Goal: Check status: Check status

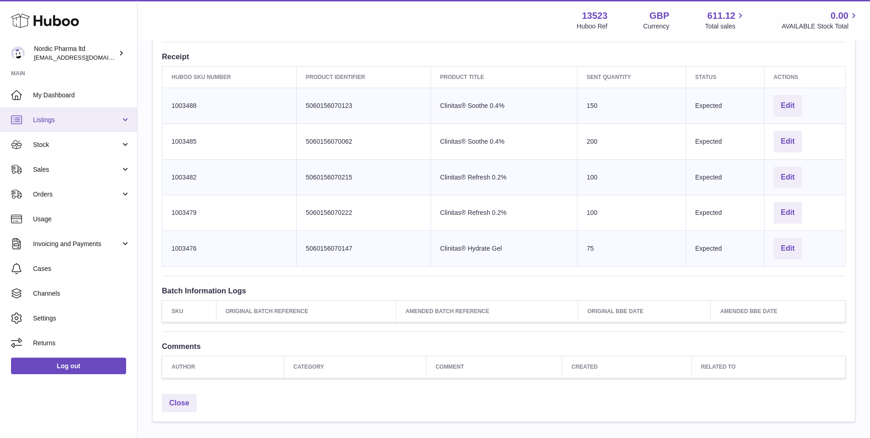
click at [55, 121] on span "Listings" at bounding box center [77, 120] width 88 height 9
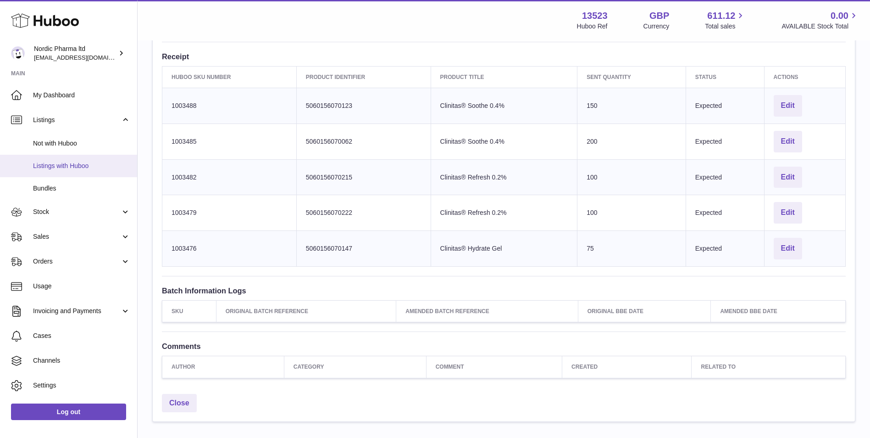
click at [62, 164] on span "Listings with Huboo" at bounding box center [81, 165] width 97 height 9
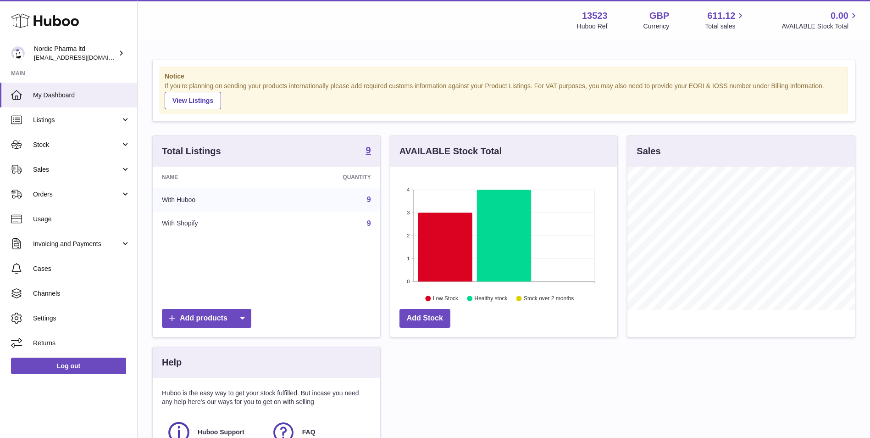
scroll to position [143, 227]
click at [58, 116] on span "Listings" at bounding box center [77, 120] width 88 height 9
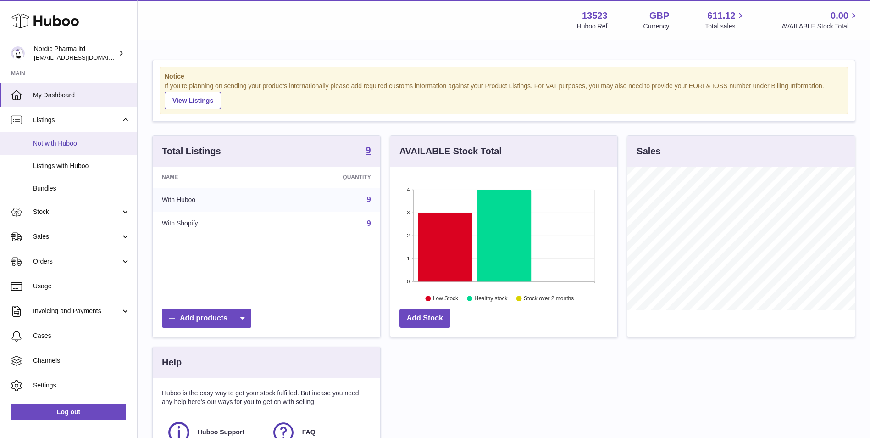
click at [60, 143] on span "Not with Huboo" at bounding box center [81, 143] width 97 height 9
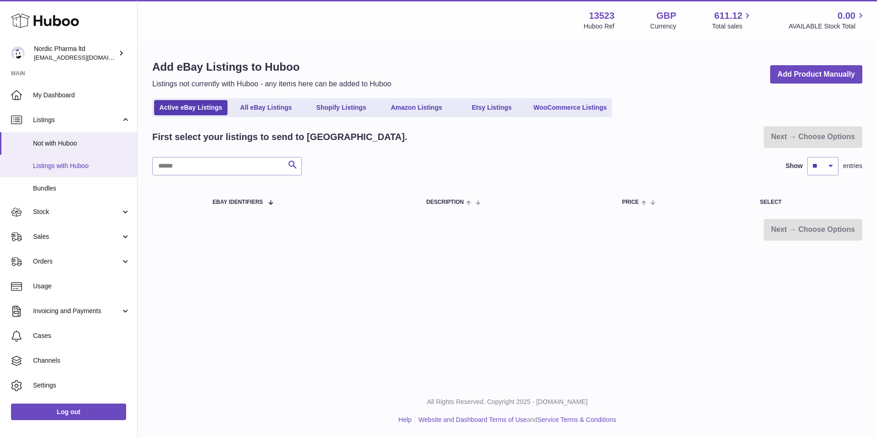
click at [76, 161] on span "Listings with Huboo" at bounding box center [81, 165] width 97 height 9
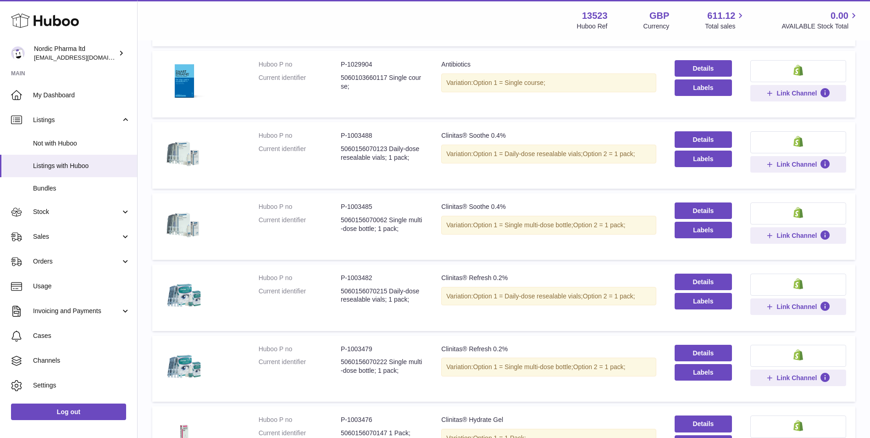
scroll to position [92, 0]
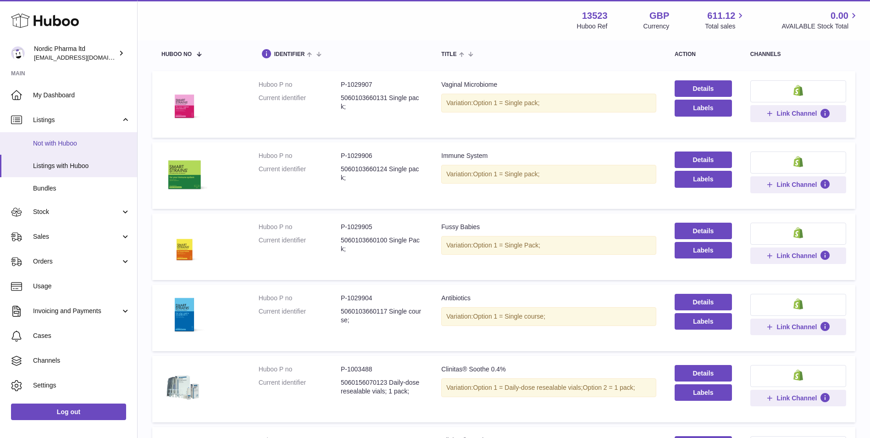
click at [40, 147] on span "Not with Huboo" at bounding box center [81, 143] width 97 height 9
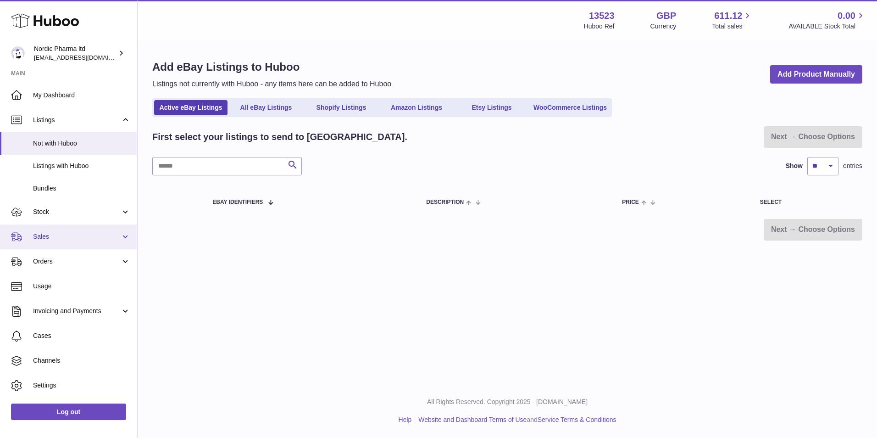
click at [47, 235] on span "Sales" at bounding box center [77, 236] width 88 height 9
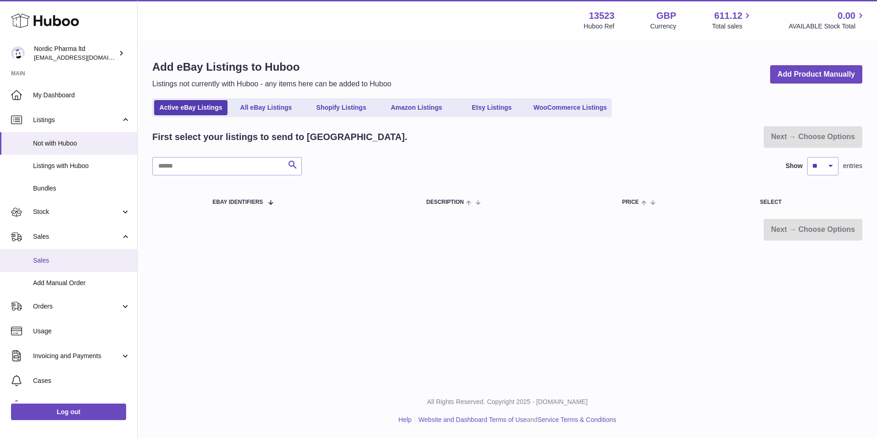
click at [44, 259] on span "Sales" at bounding box center [81, 260] width 97 height 9
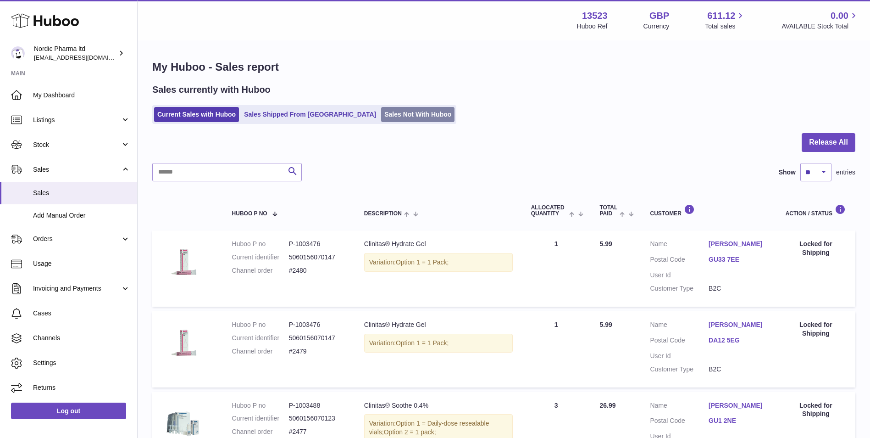
click at [381, 110] on link "Sales Not With Huboo" at bounding box center [417, 114] width 73 height 15
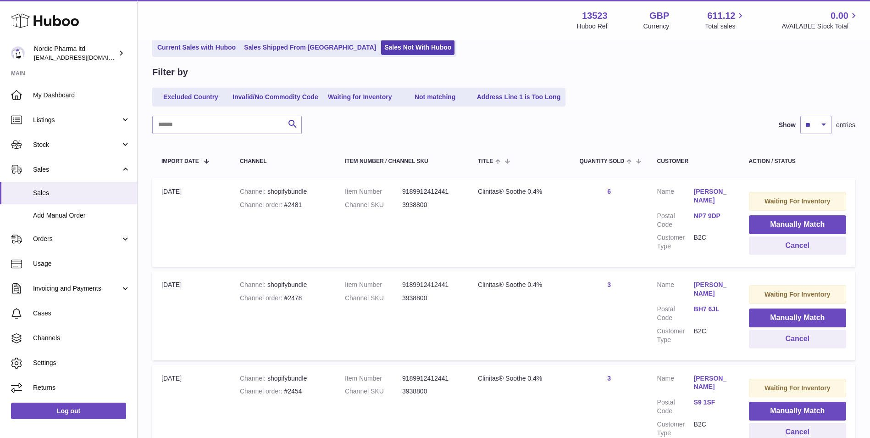
scroll to position [67, 0]
click at [379, 95] on link "Waiting for Inventory" at bounding box center [359, 97] width 73 height 15
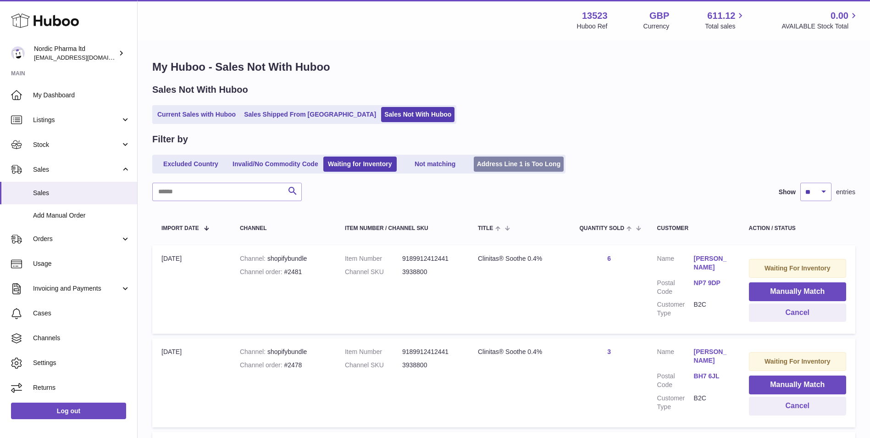
click at [527, 166] on link "Address Line 1 is Too Long" at bounding box center [519, 163] width 90 height 15
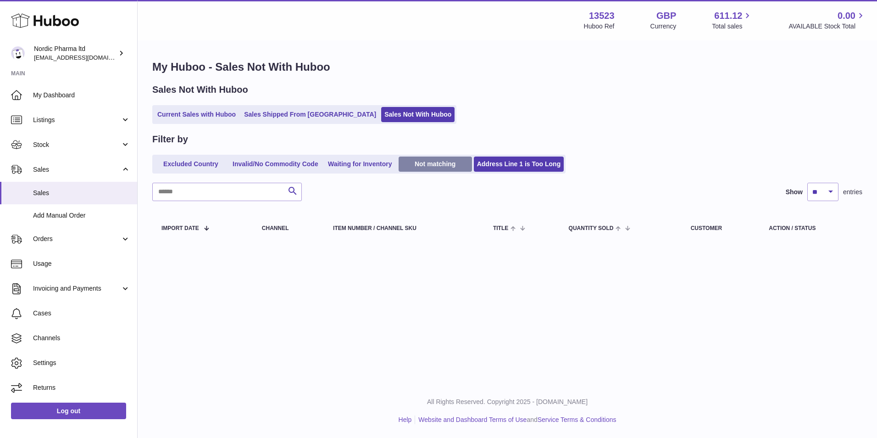
click at [420, 162] on link "Not matching" at bounding box center [435, 163] width 73 height 15
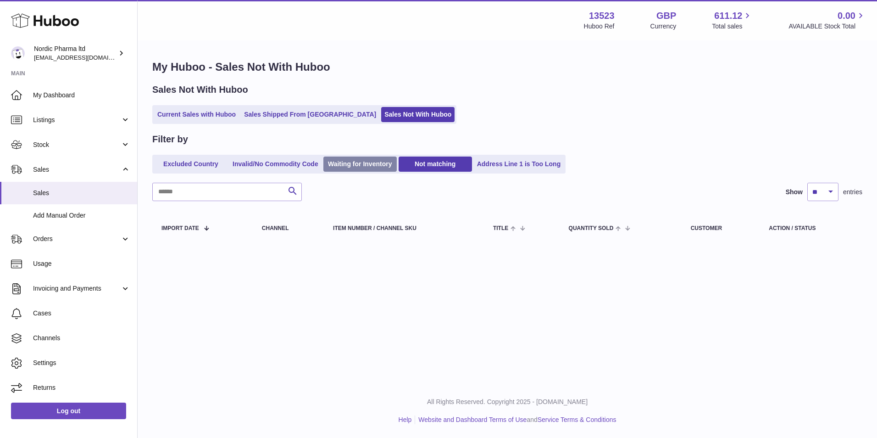
click at [371, 160] on link "Waiting for Inventory" at bounding box center [359, 163] width 73 height 15
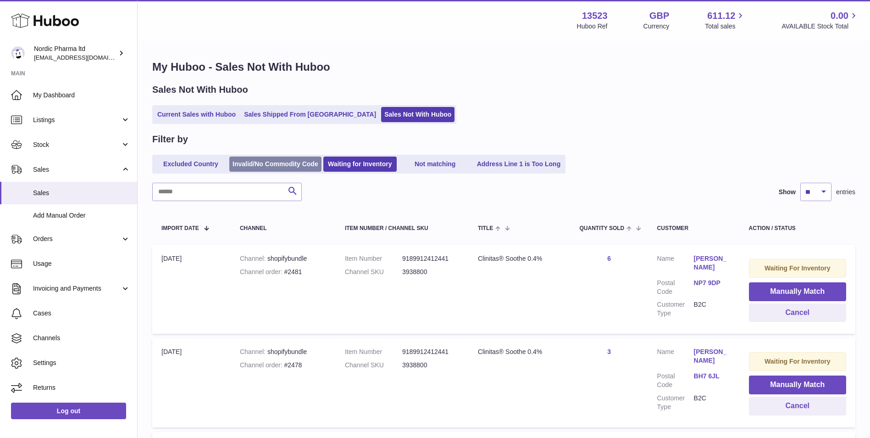
click at [273, 160] on link "Invalid/No Commodity Code" at bounding box center [275, 163] width 92 height 15
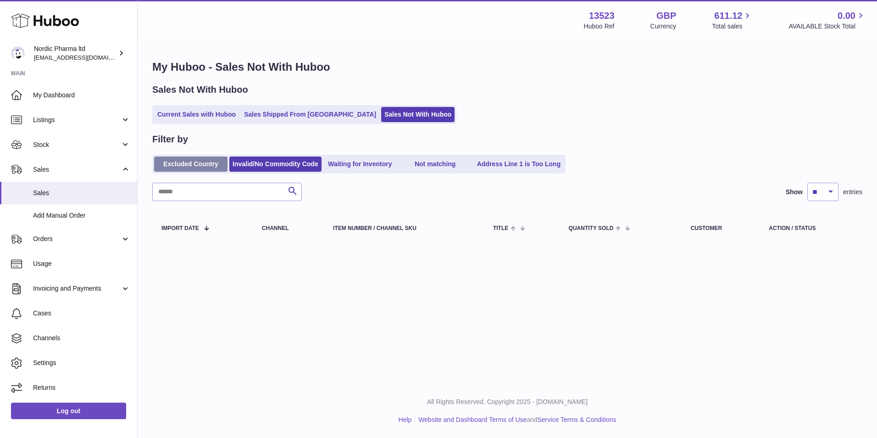
click at [183, 159] on link "Excluded Country" at bounding box center [190, 163] width 73 height 15
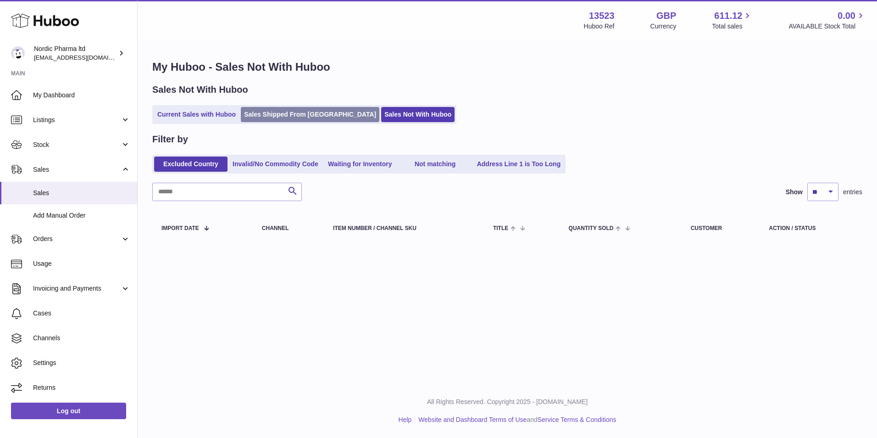
click at [300, 116] on link "Sales Shipped From [GEOGRAPHIC_DATA]" at bounding box center [310, 114] width 139 height 15
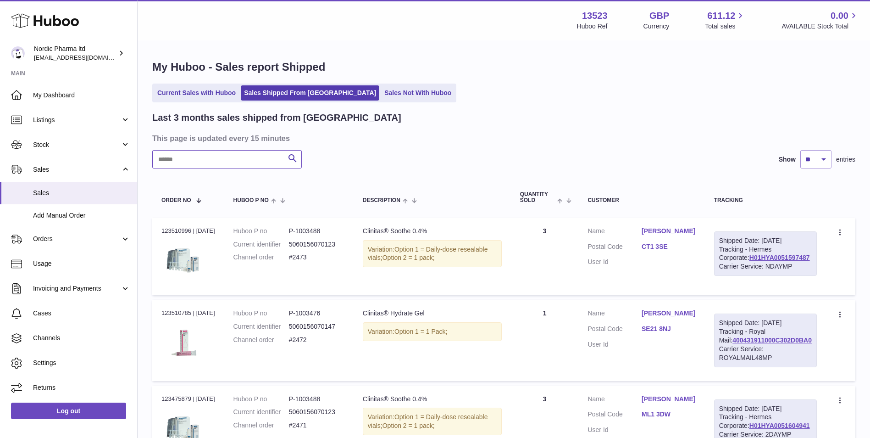
click at [219, 155] on input "text" at bounding box center [227, 159] width 150 height 18
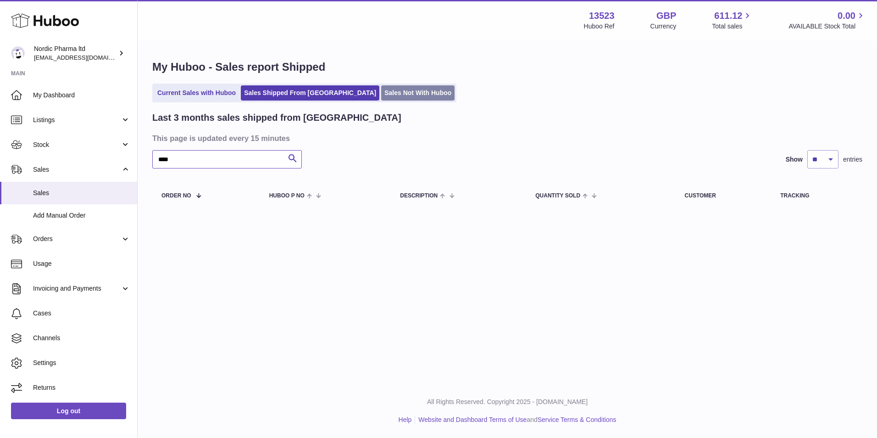
type input "****"
click at [381, 94] on link "Sales Not With Huboo" at bounding box center [417, 92] width 73 height 15
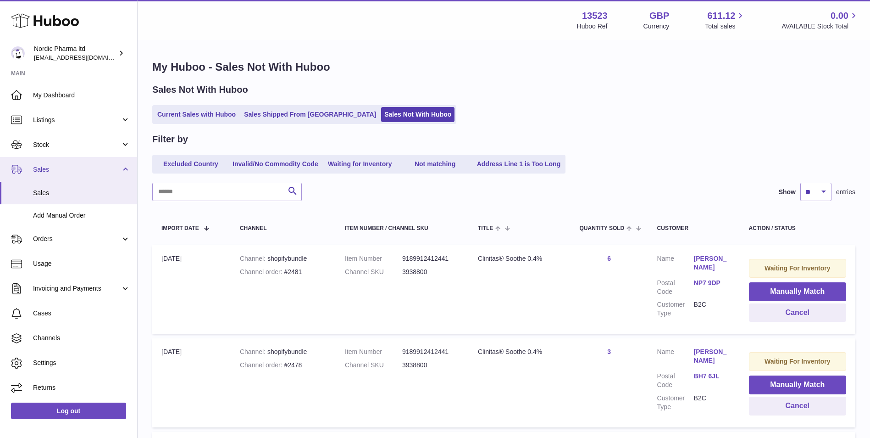
click at [48, 166] on span "Sales" at bounding box center [77, 169] width 88 height 9
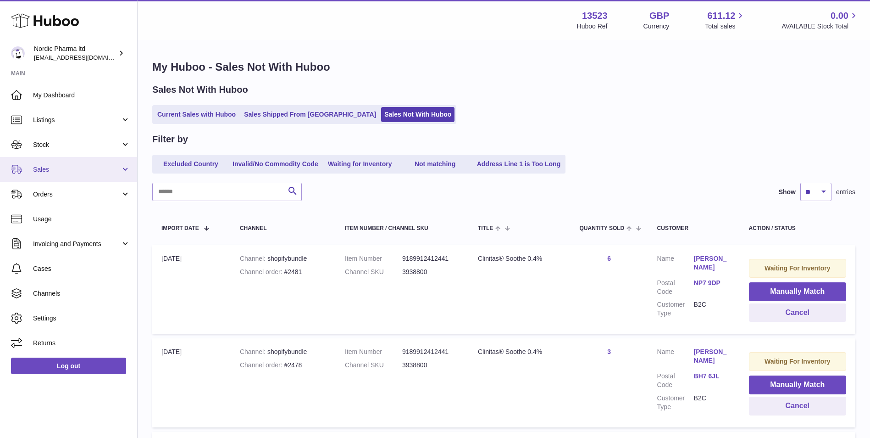
click at [94, 163] on link "Sales" at bounding box center [68, 169] width 137 height 25
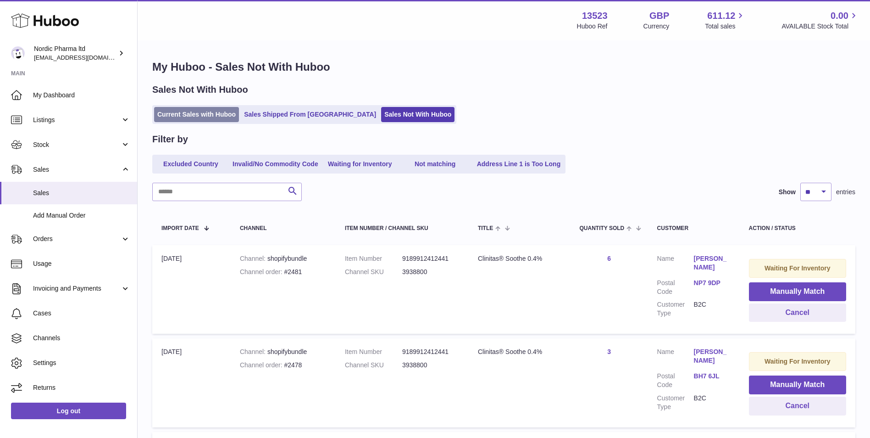
click at [204, 110] on link "Current Sales with Huboo" at bounding box center [196, 114] width 85 height 15
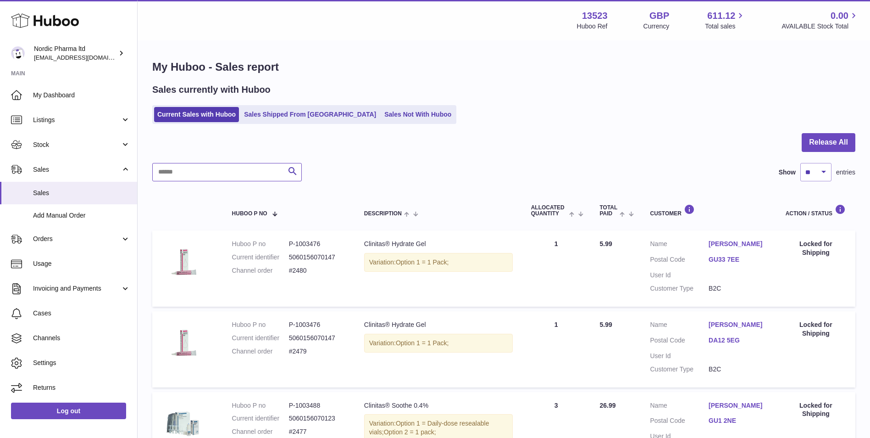
click at [203, 172] on input "text" at bounding box center [227, 172] width 150 height 18
type input "****"
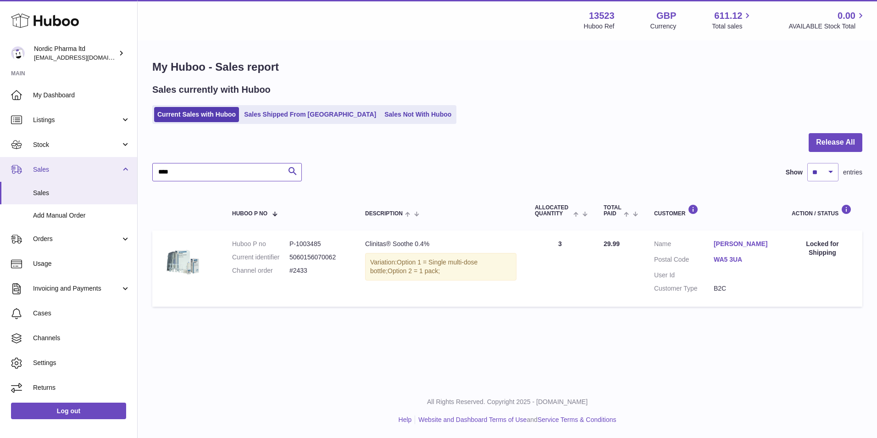
drag, startPoint x: 183, startPoint y: 170, endPoint x: 131, endPoint y: 180, distance: 53.3
click at [131, 180] on div "Huboo Nordic Pharma ltd chika.alabi@nordicpharma.com Main My Dashboard Listings…" at bounding box center [438, 219] width 877 height 438
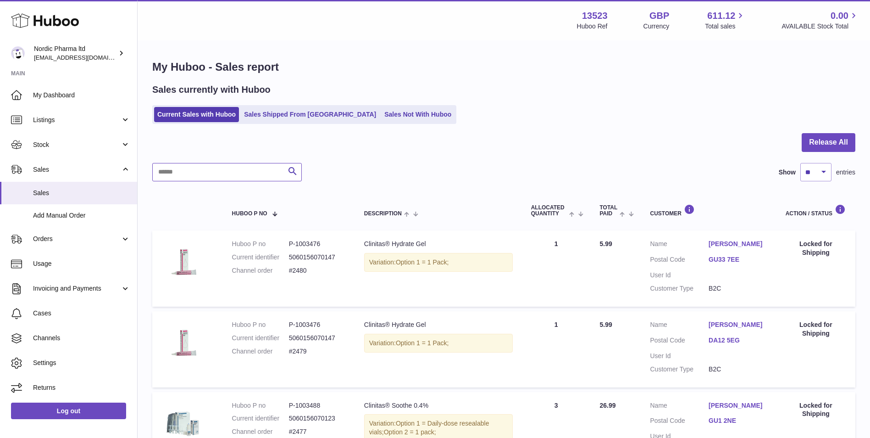
click at [215, 173] on input "text" at bounding box center [227, 172] width 150 height 18
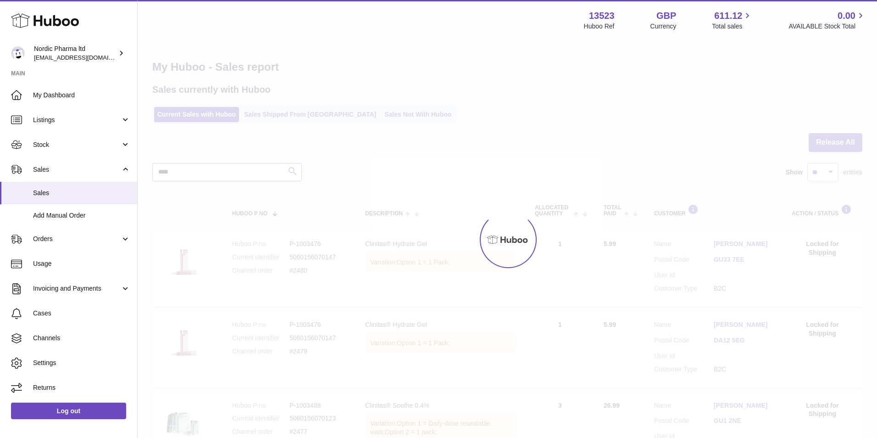
type input "****"
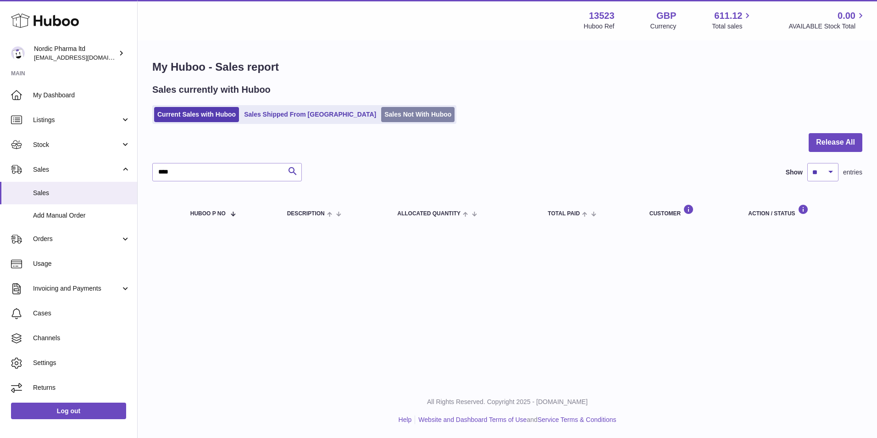
click at [381, 113] on link "Sales Not With Huboo" at bounding box center [417, 114] width 73 height 15
click at [201, 115] on link "Current Sales with Huboo" at bounding box center [196, 114] width 85 height 15
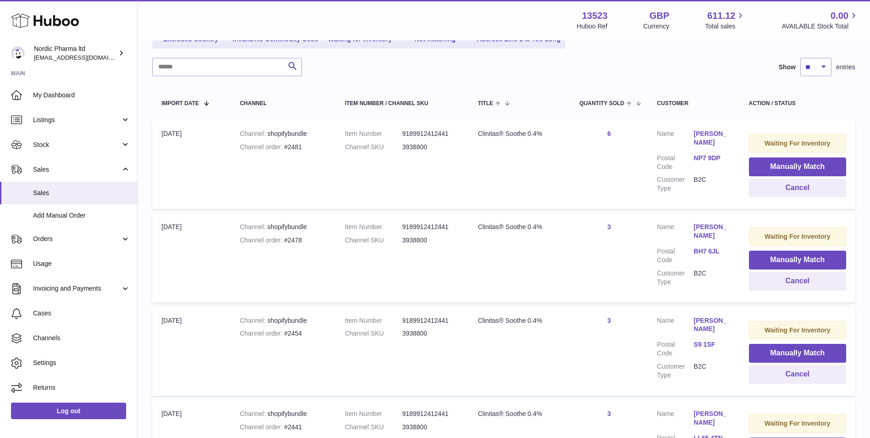
scroll to position [138, 0]
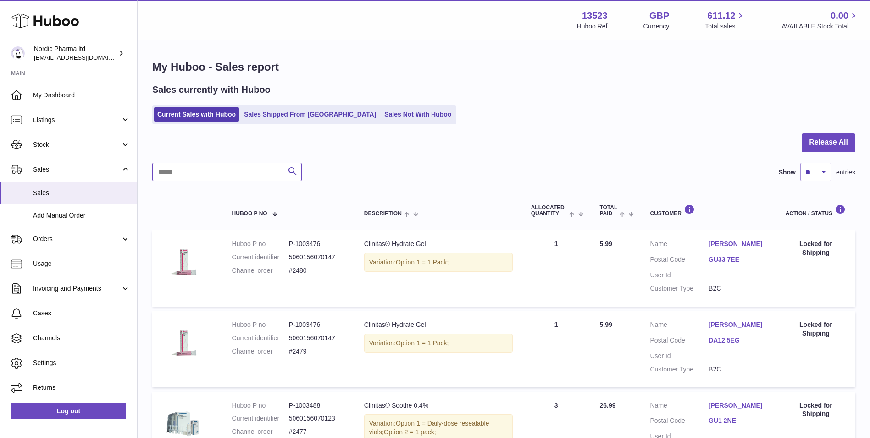
click at [178, 171] on input "text" at bounding box center [227, 172] width 150 height 18
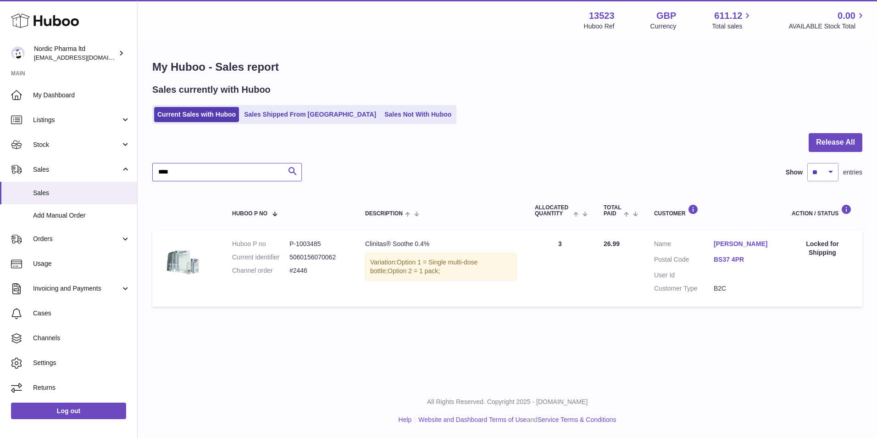
click at [176, 176] on input "****" at bounding box center [227, 172] width 150 height 18
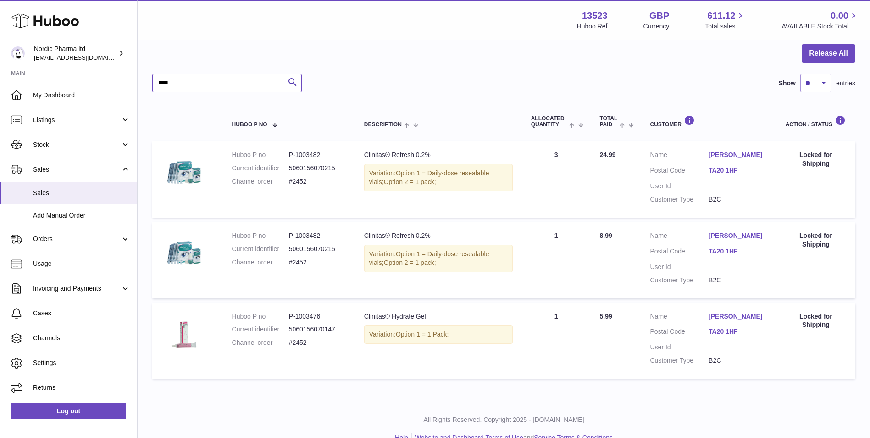
scroll to position [92, 0]
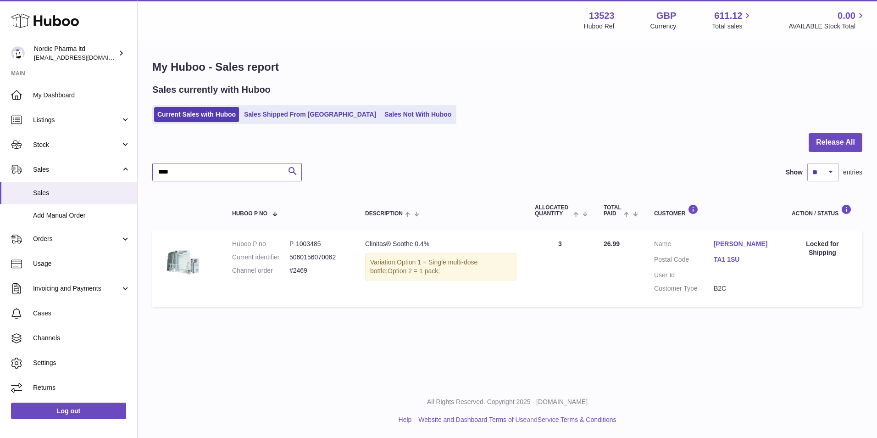
click at [209, 176] on input "****" at bounding box center [227, 172] width 150 height 18
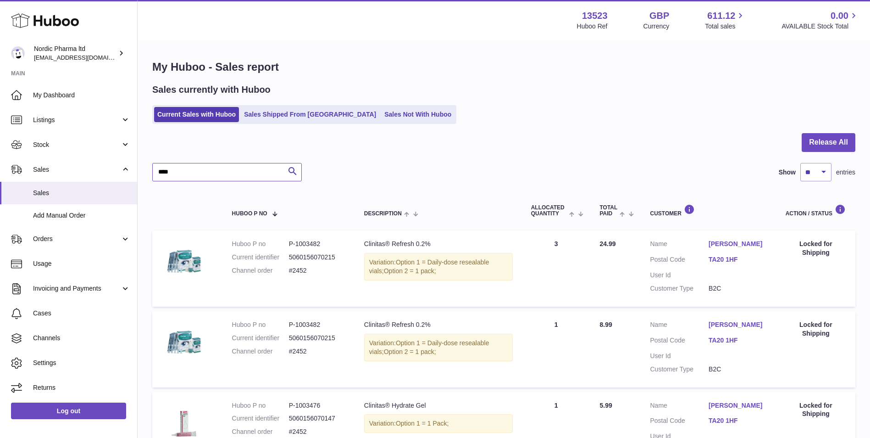
scroll to position [46, 0]
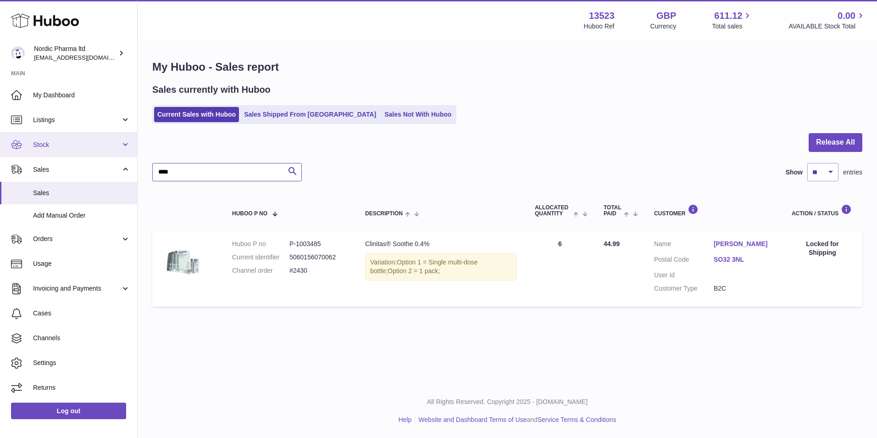
type input "****"
click at [39, 138] on link "Stock" at bounding box center [68, 144] width 137 height 25
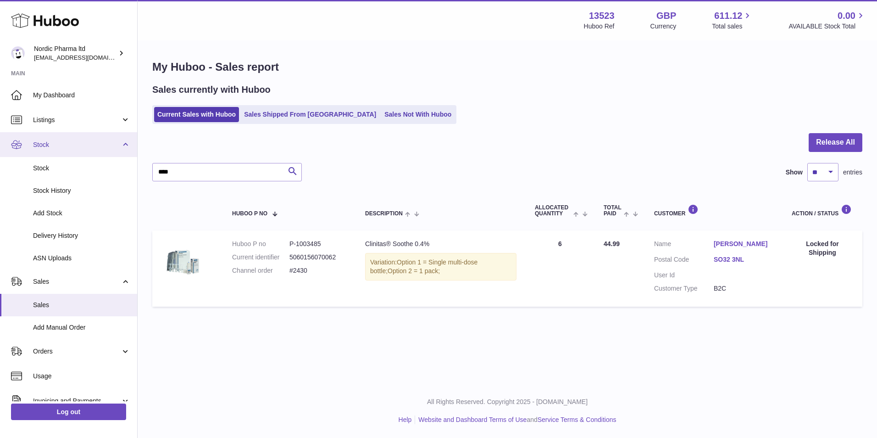
click at [55, 140] on span "Stock" at bounding box center [77, 144] width 88 height 9
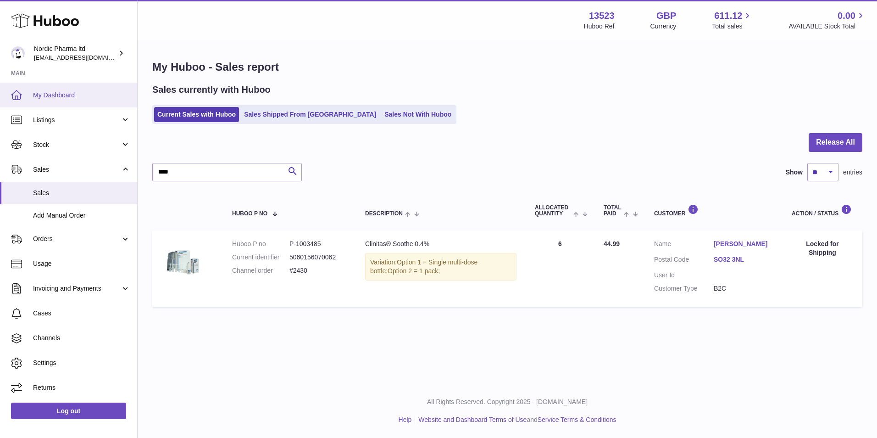
click at [63, 90] on link "My Dashboard" at bounding box center [68, 95] width 137 height 25
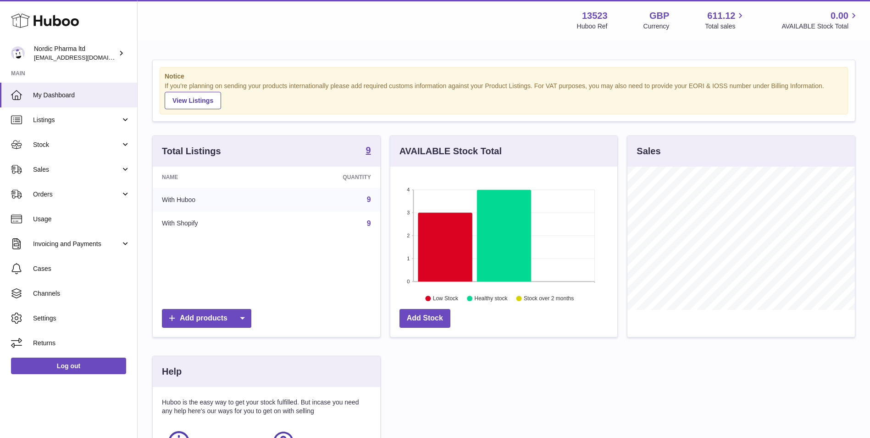
scroll to position [143, 227]
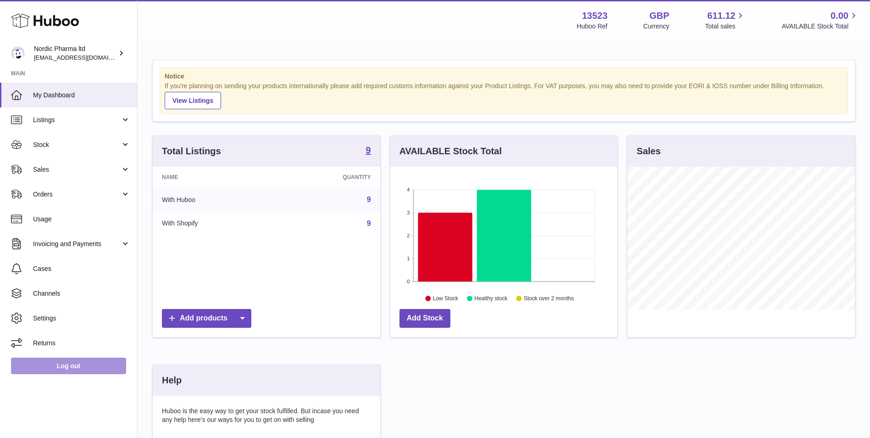
click at [55, 368] on link "Log out" at bounding box center [68, 365] width 115 height 17
